Goal: Transaction & Acquisition: Obtain resource

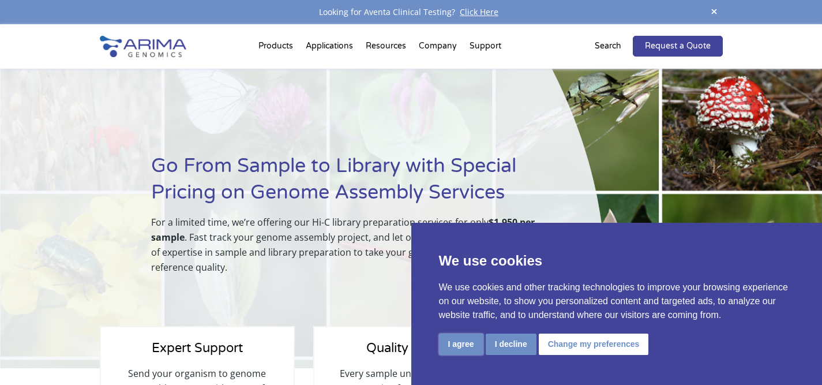
click at [460, 348] on button "I agree" at bounding box center [461, 343] width 44 height 21
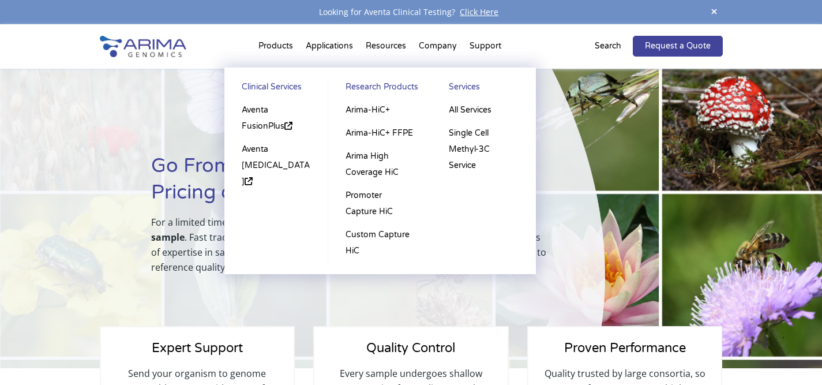
click at [276, 46] on li "Products Clinical Services Aventa FusionPlus Aventa Lymphoma Research Products …" at bounding box center [275, 48] width 47 height 39
click at [365, 106] on link "Arima-HiC+" at bounding box center [380, 110] width 80 height 23
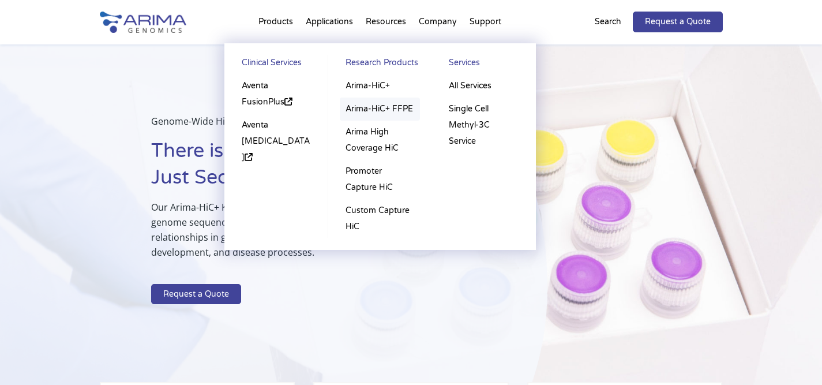
click at [381, 115] on link "Arima-HiC+ FFPE" at bounding box center [380, 109] width 80 height 23
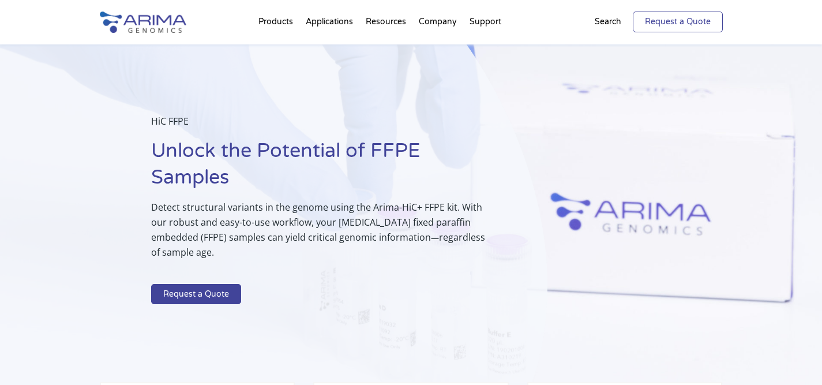
click at [691, 31] on link "Request a Quote" at bounding box center [678, 22] width 90 height 21
